Goal: Task Accomplishment & Management: Complete application form

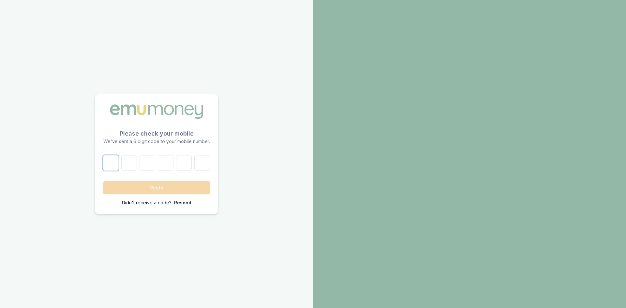
click at [113, 162] on input "number" at bounding box center [111, 163] width 16 height 16
type input "5"
type input "6"
type input "3"
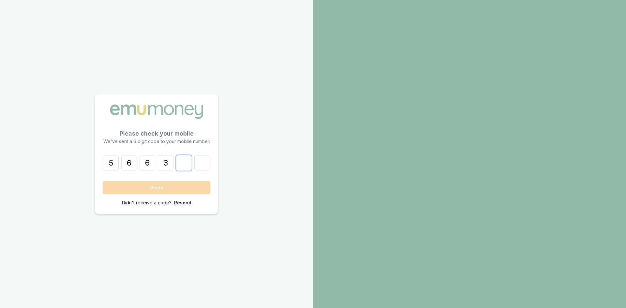
type input "4"
type input "0"
click at [143, 183] on button "Verify" at bounding box center [157, 187] width 108 height 13
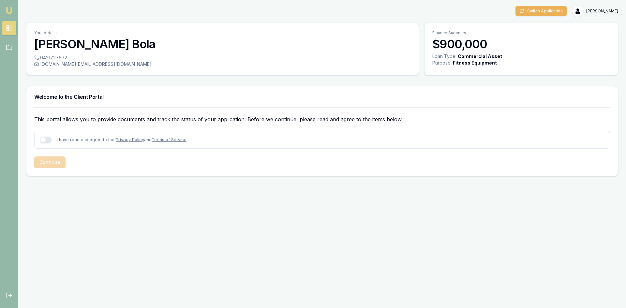
click at [48, 140] on button "button" at bounding box center [46, 140] width 12 height 7
checkbox input "true"
click at [52, 162] on button "Continue" at bounding box center [49, 162] width 31 height 12
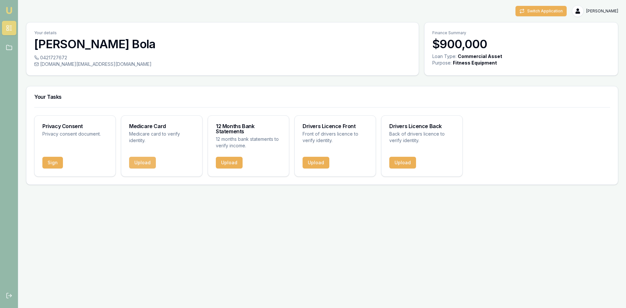
click at [149, 163] on button "Upload" at bounding box center [142, 163] width 27 height 12
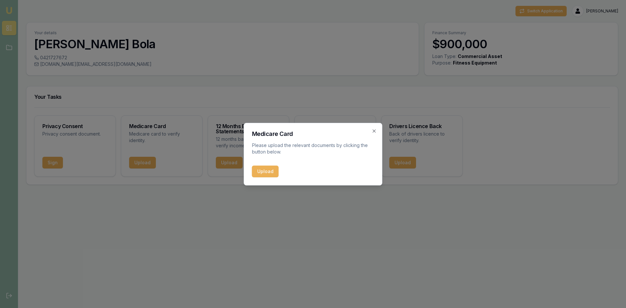
click at [267, 171] on button "Upload" at bounding box center [265, 172] width 27 height 12
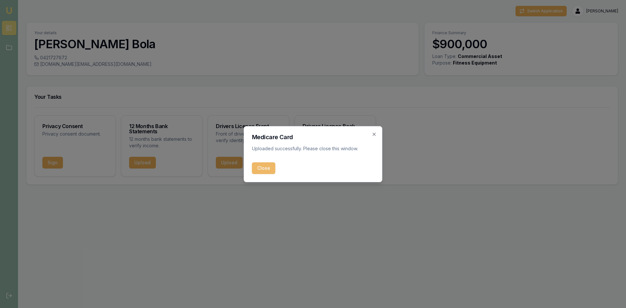
click at [266, 166] on button "Close" at bounding box center [263, 168] width 23 height 12
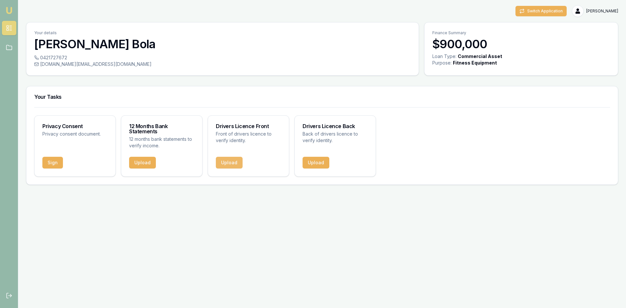
click at [231, 160] on button "Upload" at bounding box center [229, 163] width 27 height 12
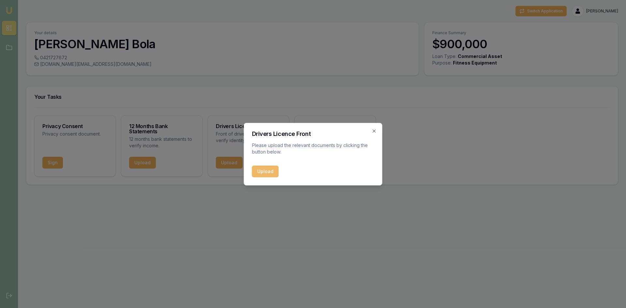
click at [265, 166] on button "Upload" at bounding box center [265, 172] width 27 height 12
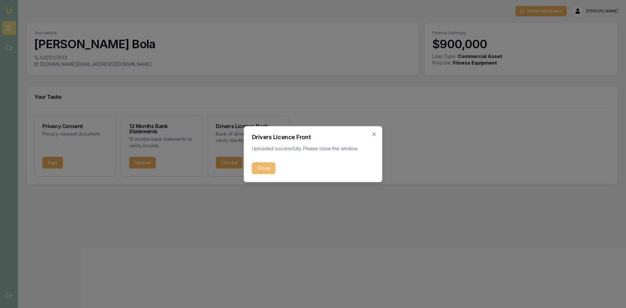
click at [270, 169] on button "Close" at bounding box center [263, 168] width 23 height 12
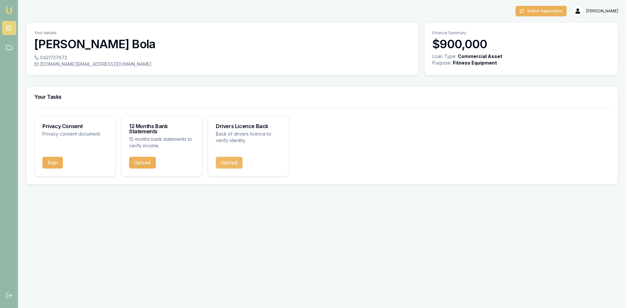
click at [226, 163] on button "Upload" at bounding box center [229, 163] width 27 height 12
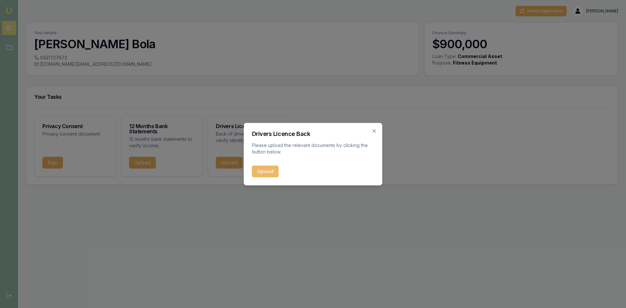
click at [265, 171] on button "Upload" at bounding box center [265, 172] width 27 height 12
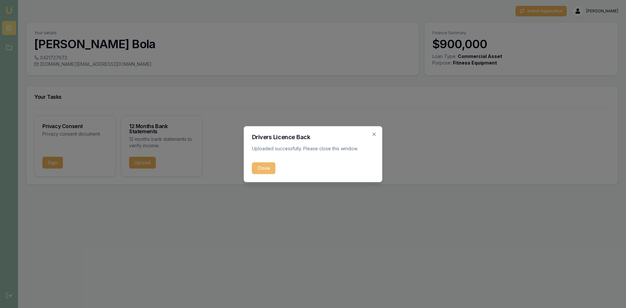
click at [262, 167] on button "Close" at bounding box center [263, 168] width 23 height 12
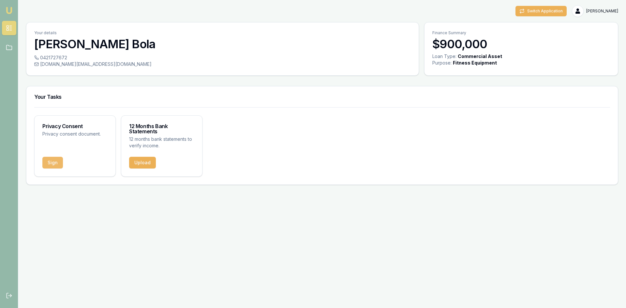
click at [52, 162] on button "Sign" at bounding box center [52, 163] width 21 height 12
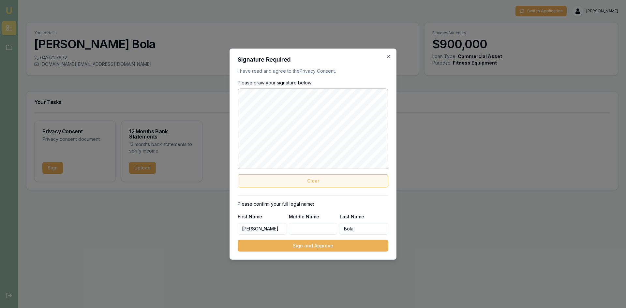
click at [313, 181] on button "Clear" at bounding box center [313, 180] width 151 height 13
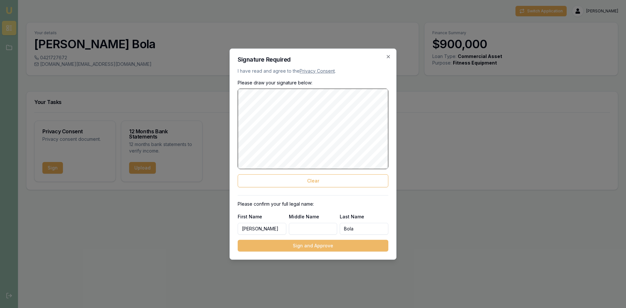
click at [328, 245] on button "Sign and Approve" at bounding box center [313, 246] width 151 height 12
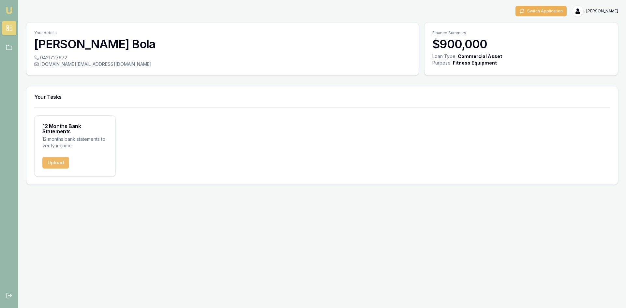
click at [56, 164] on button "Upload" at bounding box center [55, 163] width 27 height 12
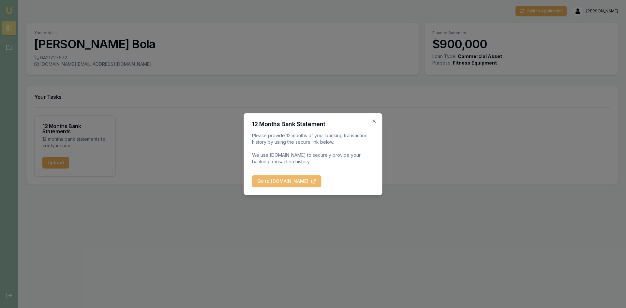
click at [288, 181] on button "Go to BankStatements.com.au" at bounding box center [286, 181] width 69 height 12
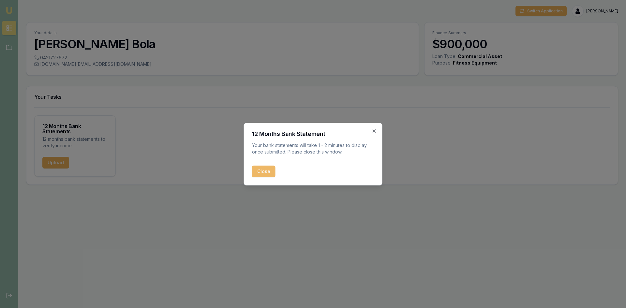
click at [261, 173] on button "Close" at bounding box center [263, 172] width 23 height 12
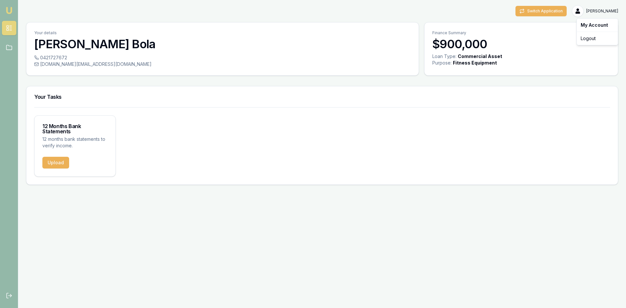
click at [608, 9] on html "Emu Broker Switch Application [PERSON_NAME] Toggle Menu Your details [PERSON_NA…" at bounding box center [313, 154] width 626 height 308
click at [8, 50] on html "Emu Broker Switch Application [PERSON_NAME] Toggle Menu Your details [PERSON_NA…" at bounding box center [313, 154] width 626 height 308
click at [6, 42] on link at bounding box center [9, 47] width 14 height 14
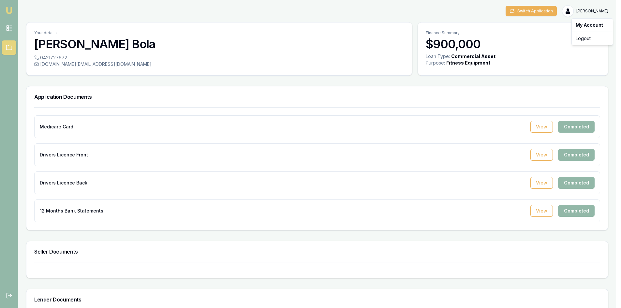
click at [591, 10] on html "Emu Broker Switch Application [PERSON_NAME] Toggle Menu Your details [PERSON_NA…" at bounding box center [310, 154] width 621 height 308
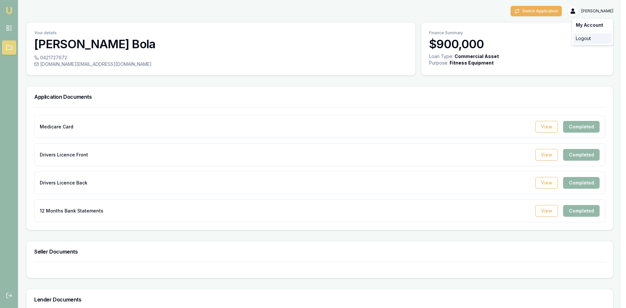
click at [584, 40] on div "Logout" at bounding box center [592, 38] width 38 height 10
